Goal: Task Accomplishment & Management: Use online tool/utility

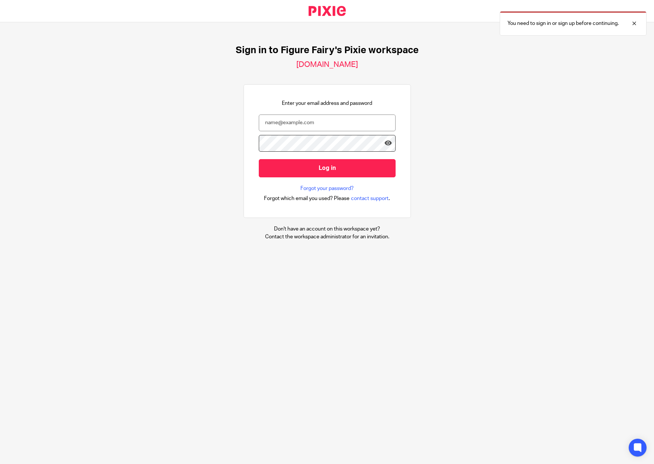
type input "[EMAIL_ADDRESS][DOMAIN_NAME]"
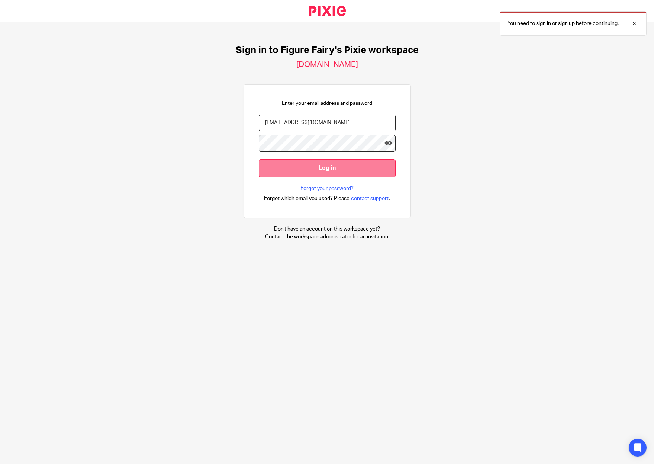
click at [312, 169] on input "Log in" at bounding box center [327, 168] width 137 height 18
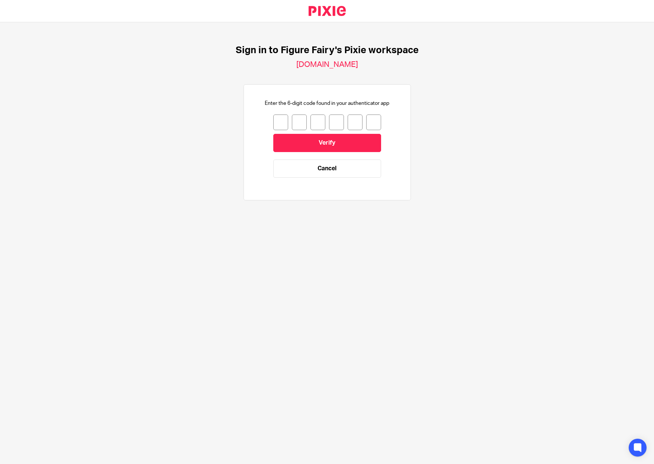
click at [273, 117] on input "number" at bounding box center [280, 123] width 15 height 16
type input "8"
type input "2"
type input "3"
type input "6"
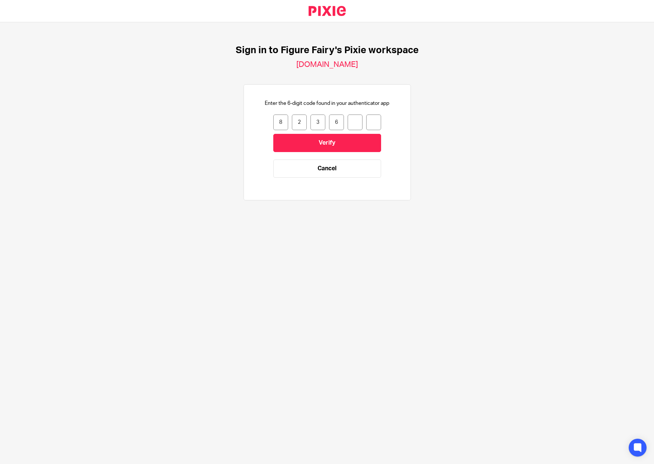
type input "2"
type input "6"
click at [288, 146] on input "Verify" at bounding box center [327, 143] width 108 height 18
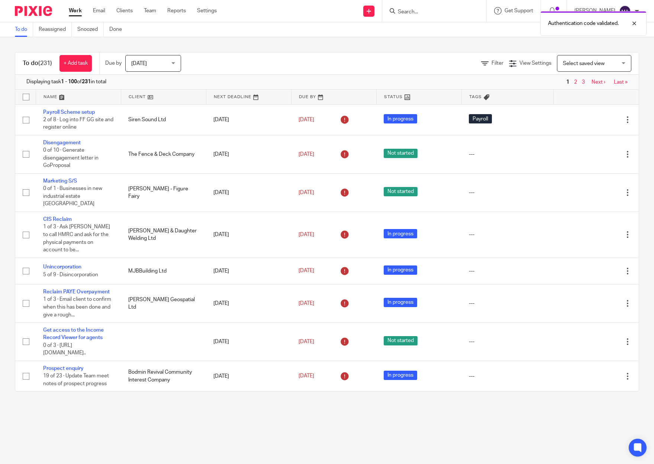
click at [454, 11] on div "Authentication code validated." at bounding box center [487, 21] width 320 height 28
drag, startPoint x: 417, startPoint y: 6, endPoint x: 420, endPoint y: 9, distance: 4.5
click at [416, 6] on form at bounding box center [436, 10] width 79 height 9
click at [420, 9] on div "Authentication code validated." at bounding box center [487, 21] width 320 height 28
click at [641, 26] on div "Authentication code validated." at bounding box center [593, 23] width 106 height 25
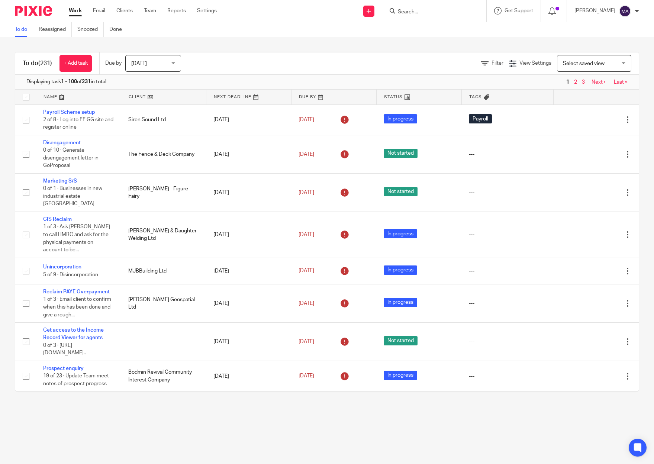
click at [419, 14] on input "Search" at bounding box center [430, 12] width 67 height 7
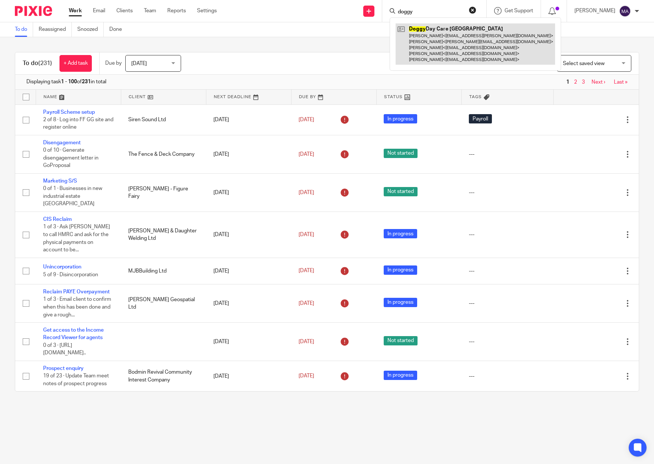
type input "doggy"
click at [463, 55] on link at bounding box center [476, 43] width 160 height 41
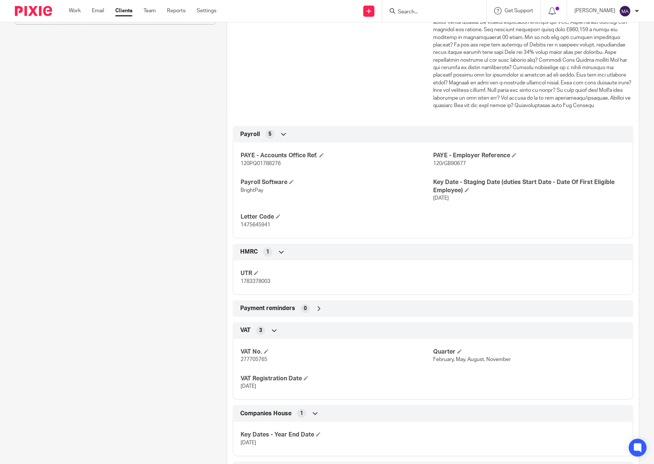
scroll to position [521, 0]
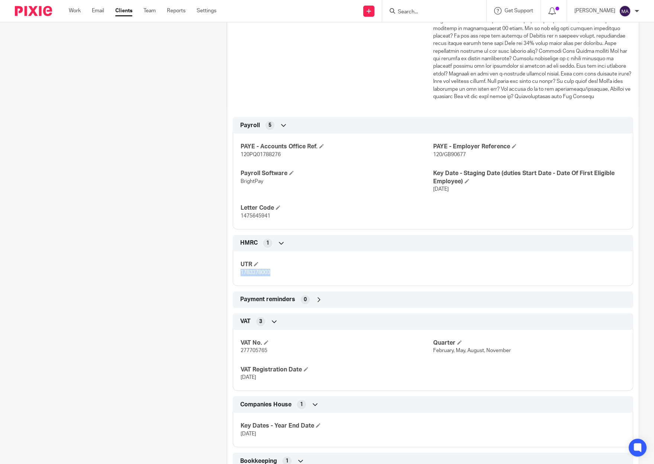
drag, startPoint x: 280, startPoint y: 279, endPoint x: 240, endPoint y: 282, distance: 39.9
click at [241, 276] on p "1783378003" at bounding box center [337, 272] width 192 height 7
copy span "1783378003"
drag, startPoint x: 270, startPoint y: 357, endPoint x: 235, endPoint y: 361, distance: 35.1
click at [235, 361] on div "VAT No. 277705765 Quarter February, May, August, November VAT Registration Date…" at bounding box center [433, 357] width 401 height 67
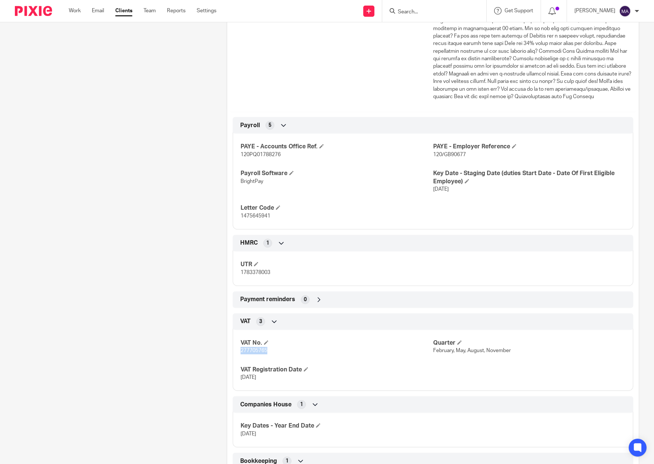
drag, startPoint x: 235, startPoint y: 361, endPoint x: 242, endPoint y: 358, distance: 7.7
copy span "277705765"
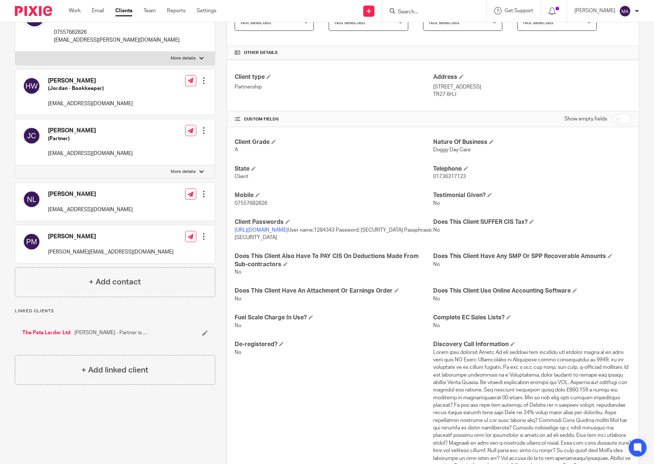
scroll to position [149, 0]
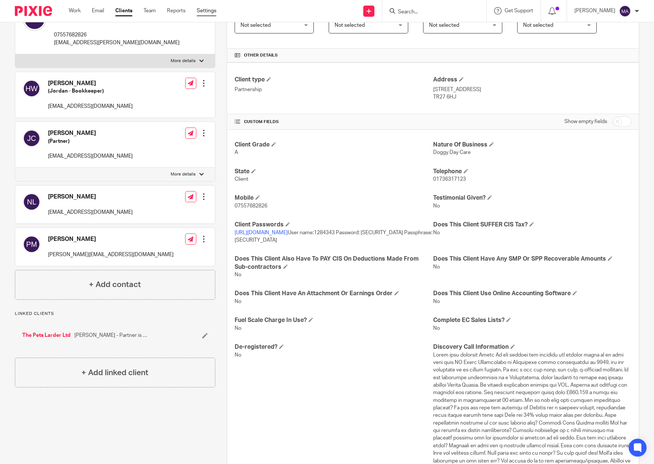
click at [216, 12] on link "Settings" at bounding box center [207, 10] width 20 height 7
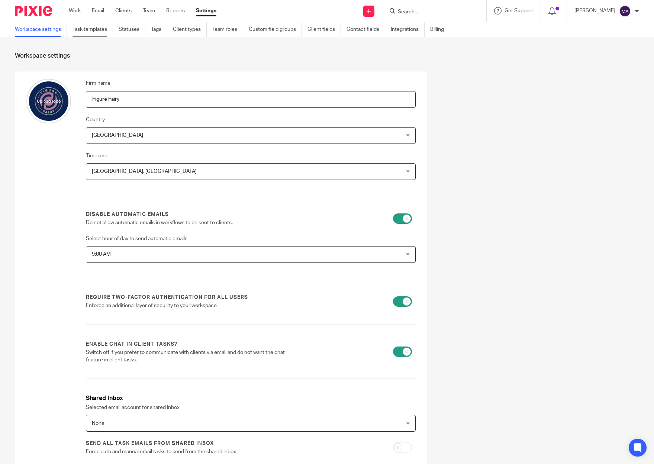
click at [86, 35] on link "Task templates" at bounding box center [93, 29] width 41 height 15
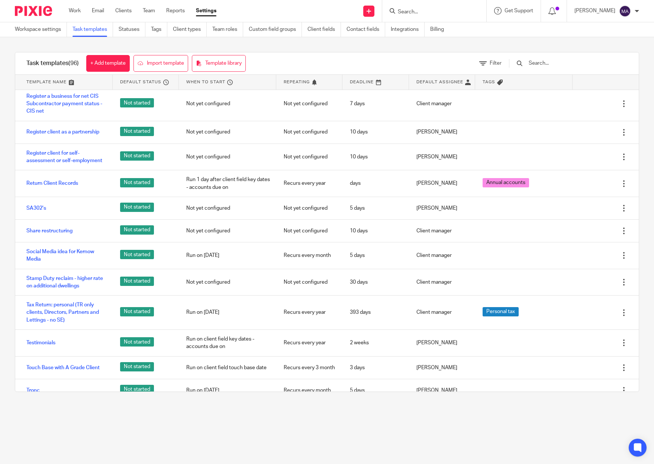
scroll to position [1770, 0]
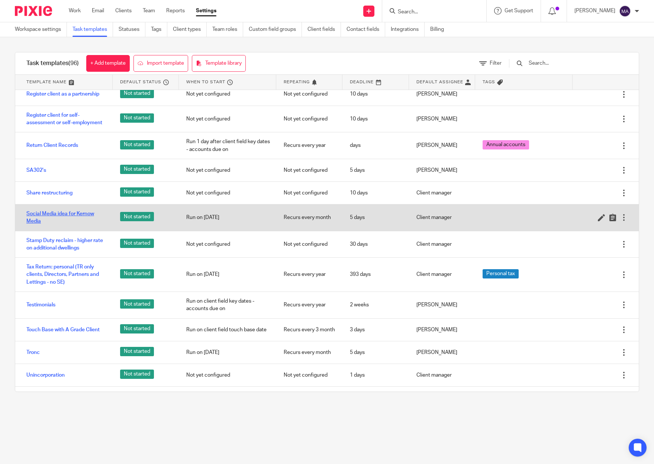
click at [73, 225] on link "Social Media idea for Kernow Media" at bounding box center [65, 217] width 79 height 15
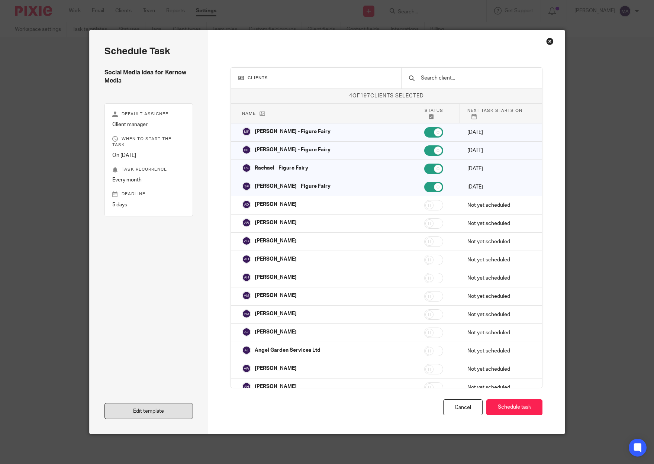
click at [134, 409] on link "Edit template" at bounding box center [149, 411] width 89 height 16
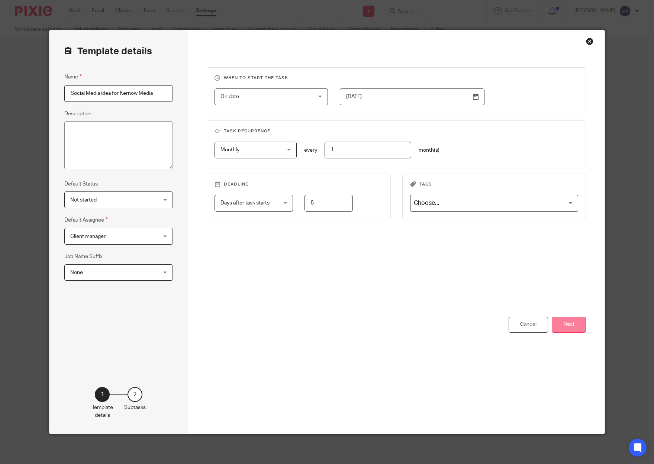
click at [569, 321] on button "Next" at bounding box center [569, 325] width 34 height 16
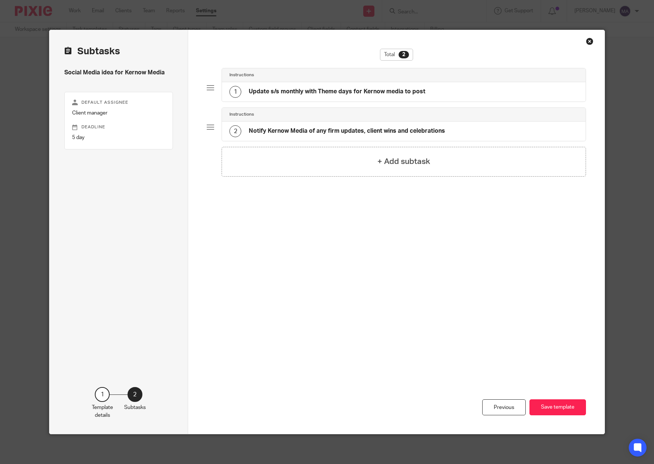
click at [301, 92] on h4 "Update s/s monthly with Theme days for Kernow media to post" at bounding box center [337, 92] width 177 height 8
